Goal: Information Seeking & Learning: Learn about a topic

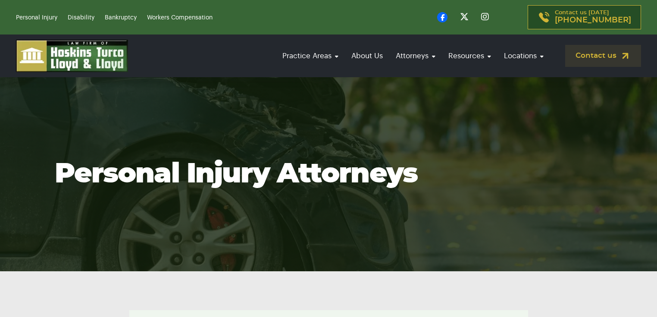
click at [399, 143] on link "[PERSON_NAME]" at bounding box center [396, 152] width 86 height 19
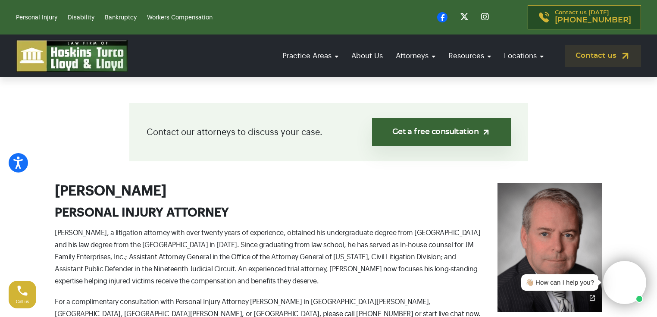
scroll to position [241, 0]
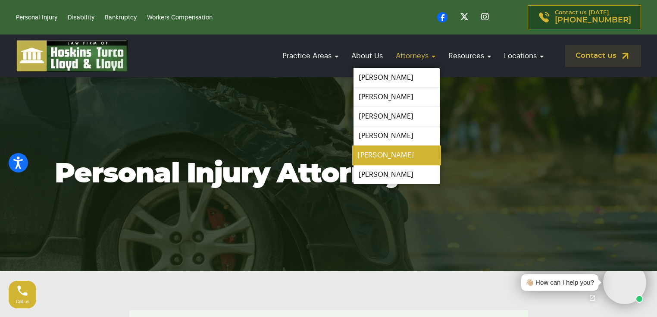
click at [386, 153] on link "[PERSON_NAME]" at bounding box center [396, 155] width 89 height 19
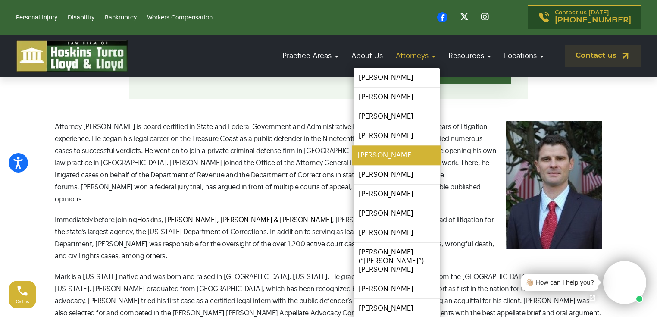
scroll to position [276, 0]
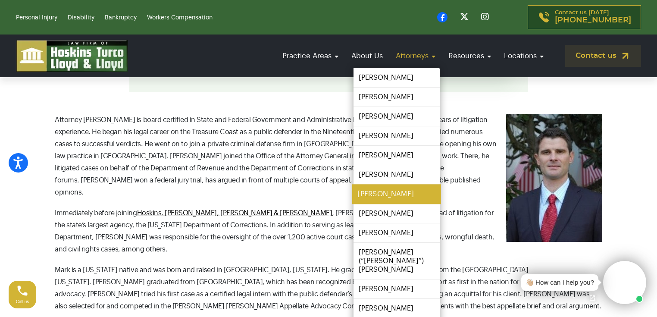
click at [384, 195] on link "[PERSON_NAME]" at bounding box center [396, 193] width 89 height 19
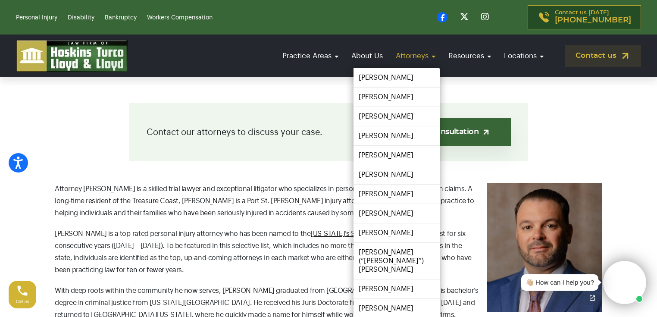
click at [411, 55] on link "Attorneys" at bounding box center [415, 56] width 48 height 25
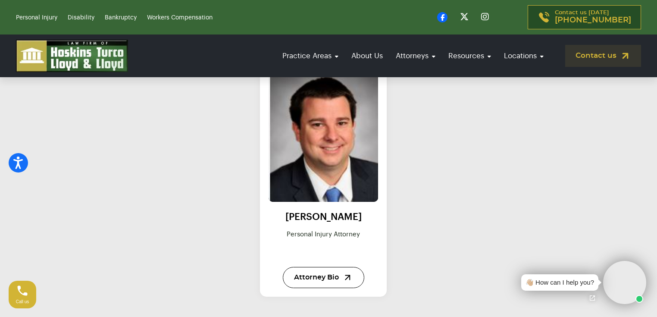
scroll to position [1206, 0]
